Goal: Information Seeking & Learning: Get advice/opinions

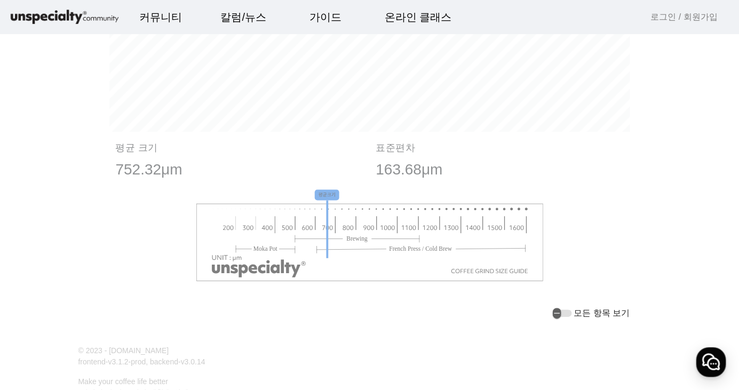
scroll to position [1218, 0]
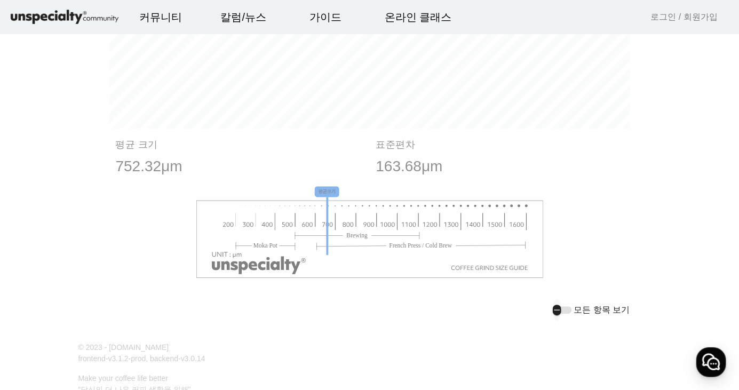
click at [572, 314] on div "button" at bounding box center [561, 309] width 19 height 7
click at [570, 308] on icon "button" at bounding box center [565, 310] width 9 height 10
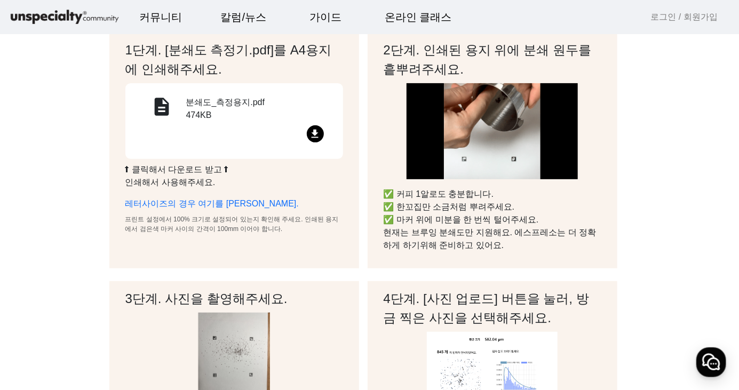
scroll to position [115, 0]
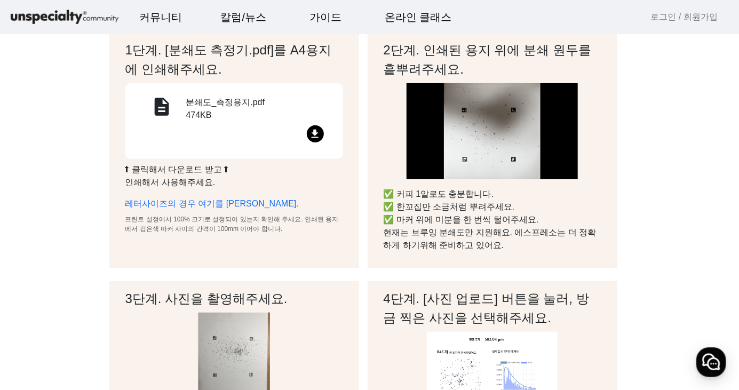
click at [542, 158] on img at bounding box center [491, 131] width 171 height 96
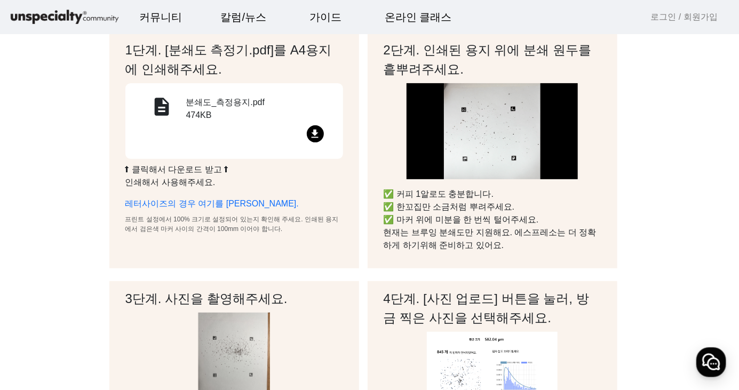
click at [538, 173] on img at bounding box center [491, 131] width 171 height 96
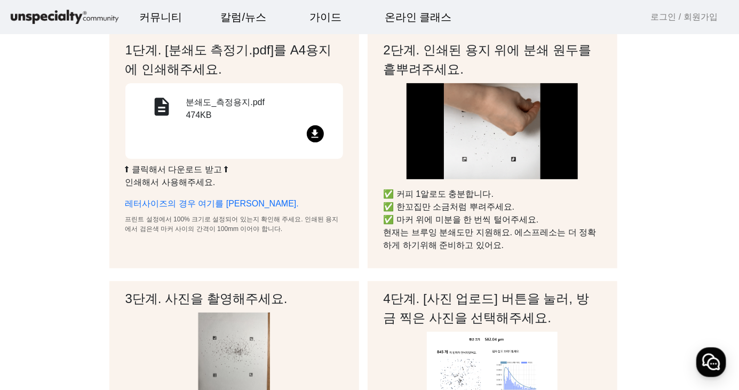
click at [468, 217] on p "✅ 커피 1알로도 충분합니다. ✅ 한꼬집만 소금처럼 뿌려주세요. ✅ 마커 위에 미분을 한 번씩 털어주세요. 현재는 브루잉 분쇄도만 지원해요. …" at bounding box center [492, 220] width 218 height 64
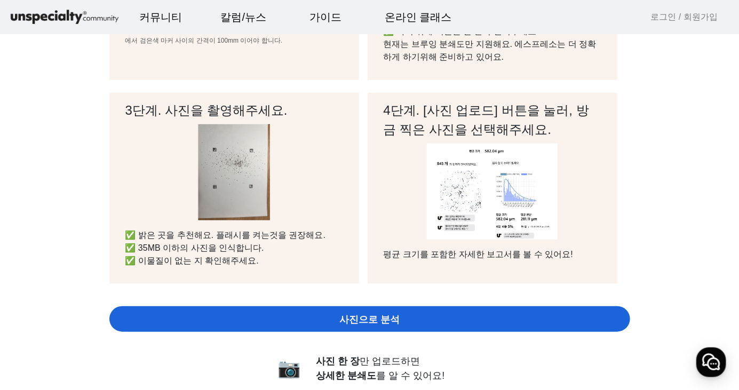
scroll to position [305, 0]
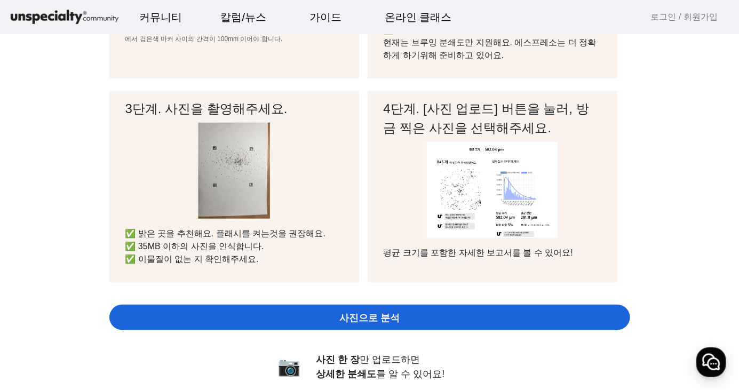
click at [581, 233] on p at bounding box center [492, 190] width 218 height 96
click at [530, 230] on img at bounding box center [492, 190] width 131 height 96
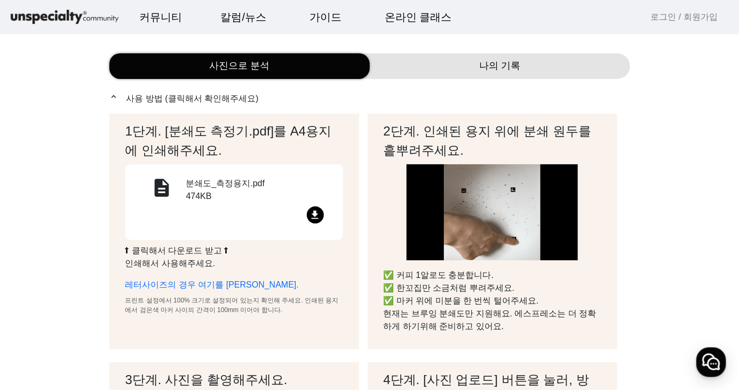
scroll to position [0, 0]
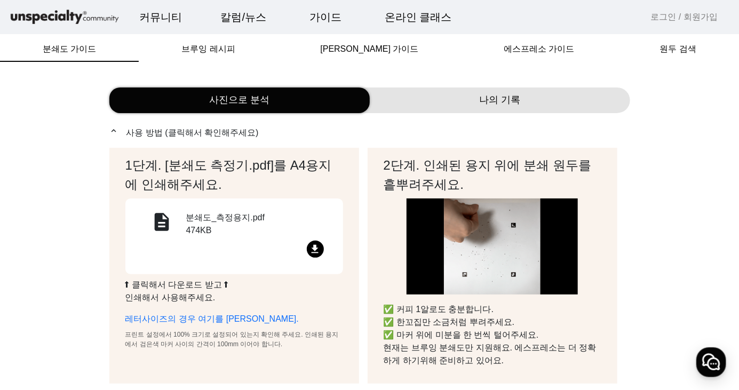
click at [525, 111] on div "나의 기록" at bounding box center [500, 100] width 260 height 26
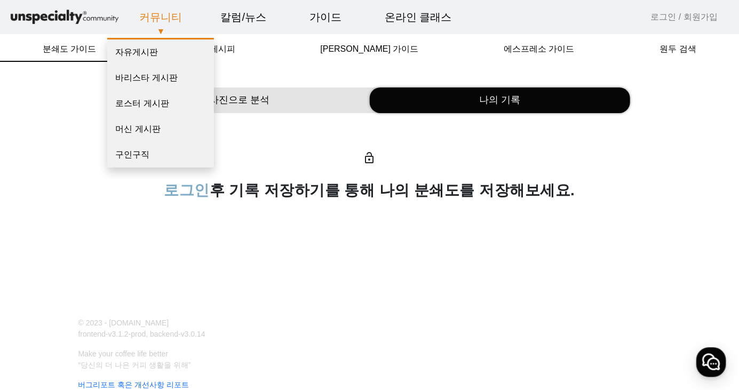
click at [167, 12] on link "커뮤니티" at bounding box center [161, 17] width 60 height 29
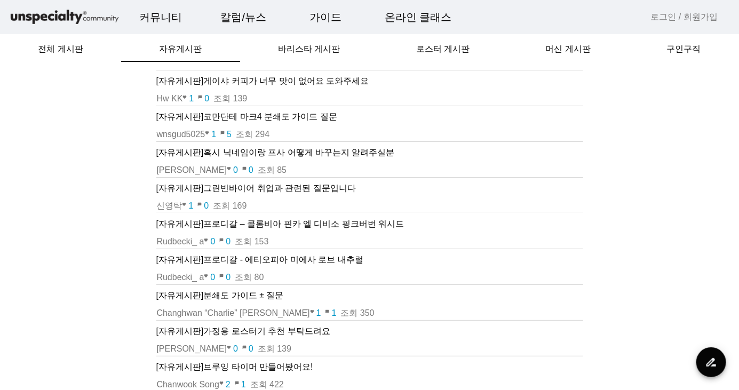
click at [571, 246] on td "[PERSON_NAME] a favorite 0 chat_bubble 0 조회 153" at bounding box center [369, 242] width 427 height 14
click at [322, 119] on p "[자유게시판] 코만단테 마크4 분쇄도 가이드 질문" at bounding box center [369, 116] width 427 height 13
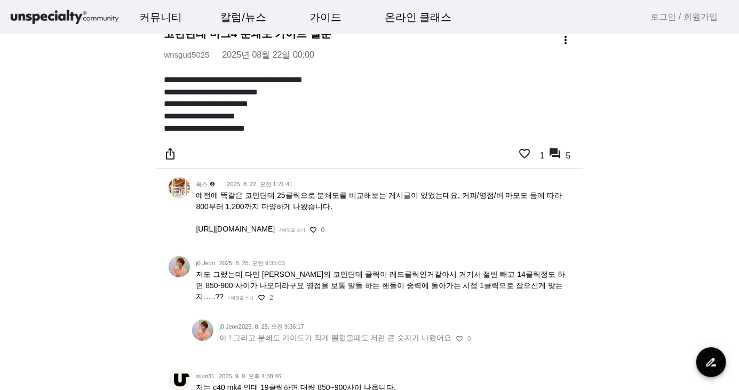
scroll to position [17, 0]
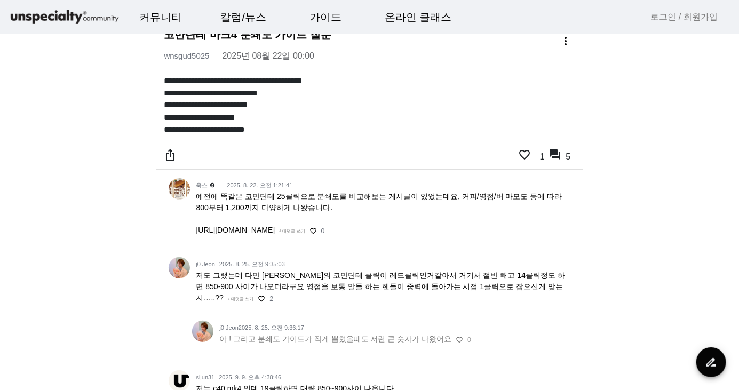
click at [486, 229] on span "예전에 똑같은 코만단테 25클릭으로 분쇄도를 비교해보는 게시글이 있었는데요, 커피/영점/버 마모도 등에 따라 800부터 1,200까지 다양하게…" at bounding box center [379, 213] width 366 height 42
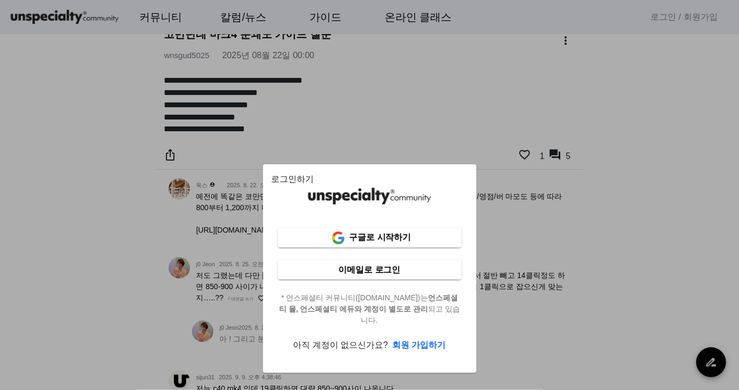
click at [572, 256] on div at bounding box center [369, 195] width 739 height 390
